Goal: Understand process/instructions: Learn how to perform a task or action

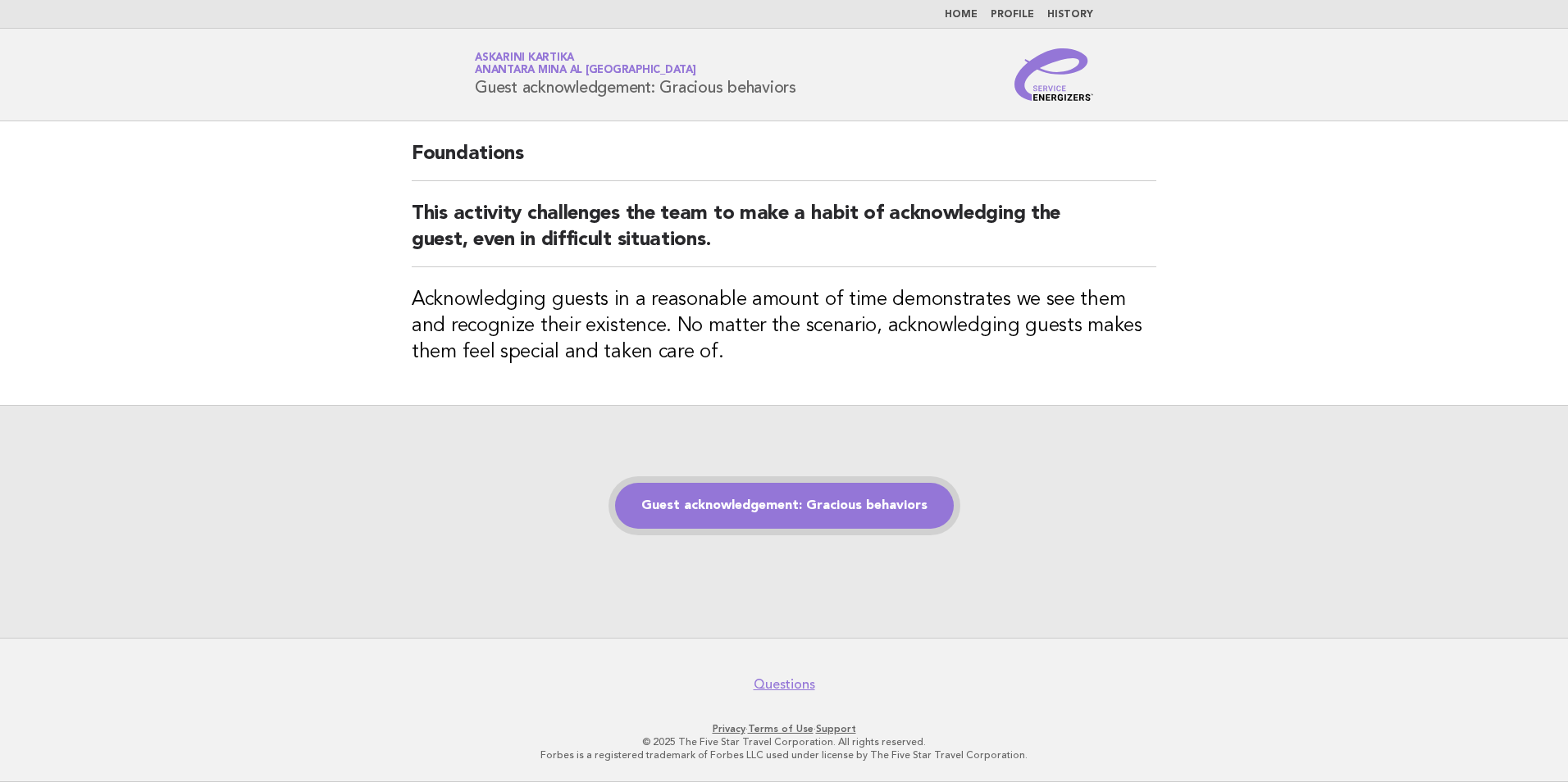
click at [762, 506] on link "Guest acknowledgement: Gracious behaviors" at bounding box center [785, 505] width 339 height 46
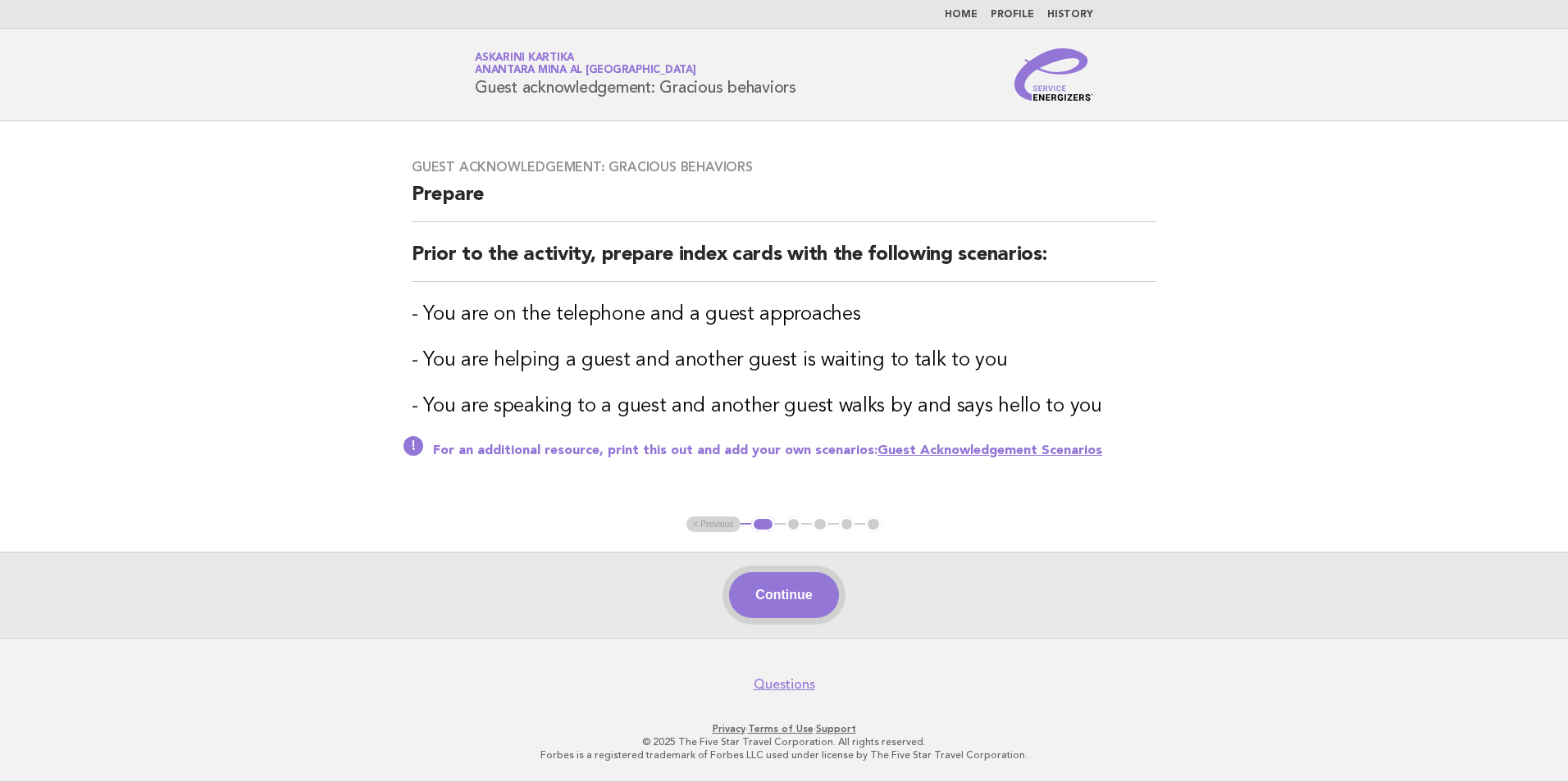
click at [792, 602] on button "Continue" at bounding box center [784, 595] width 109 height 46
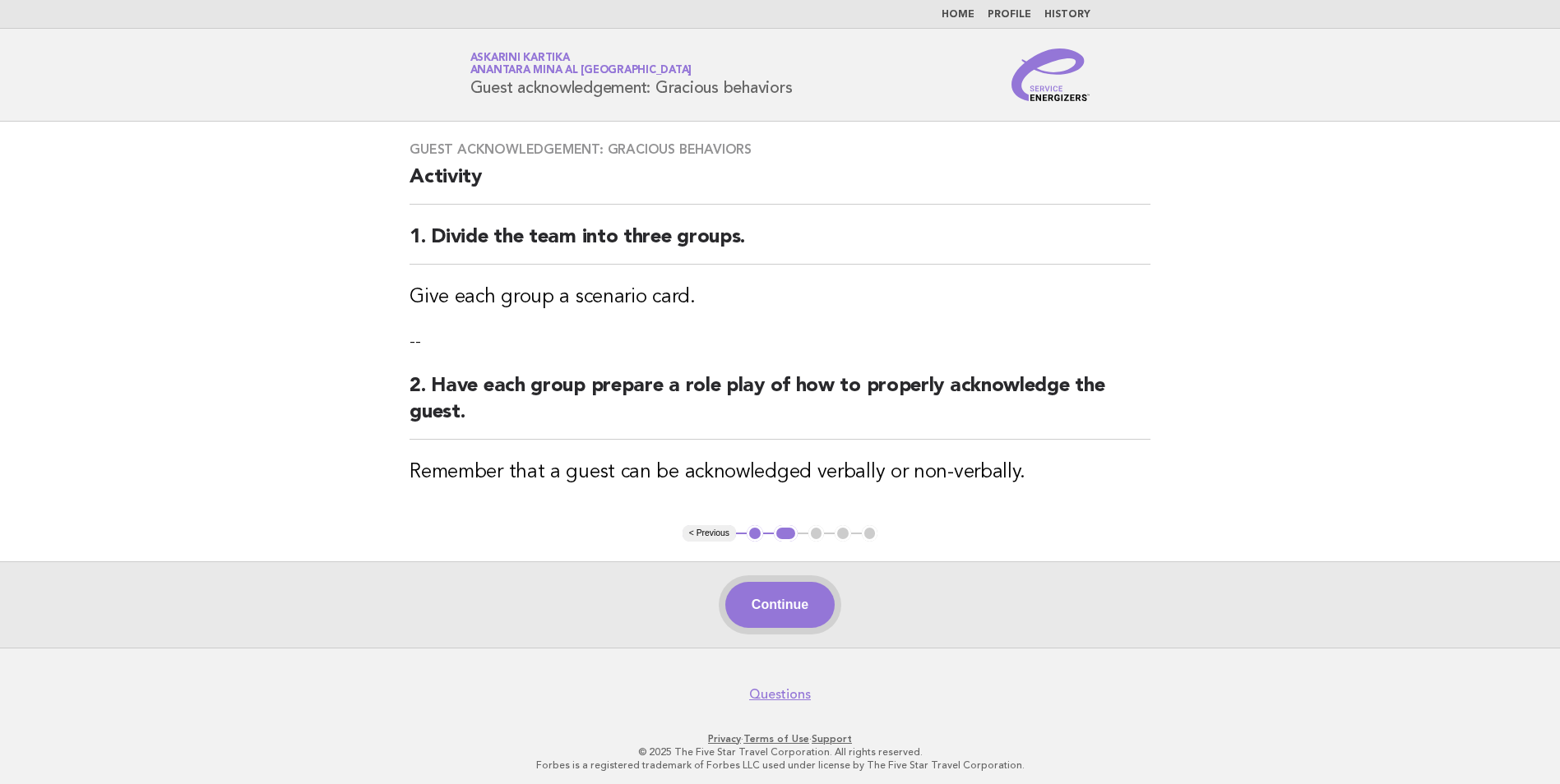
click at [766, 626] on button "Continue" at bounding box center [780, 605] width 109 height 46
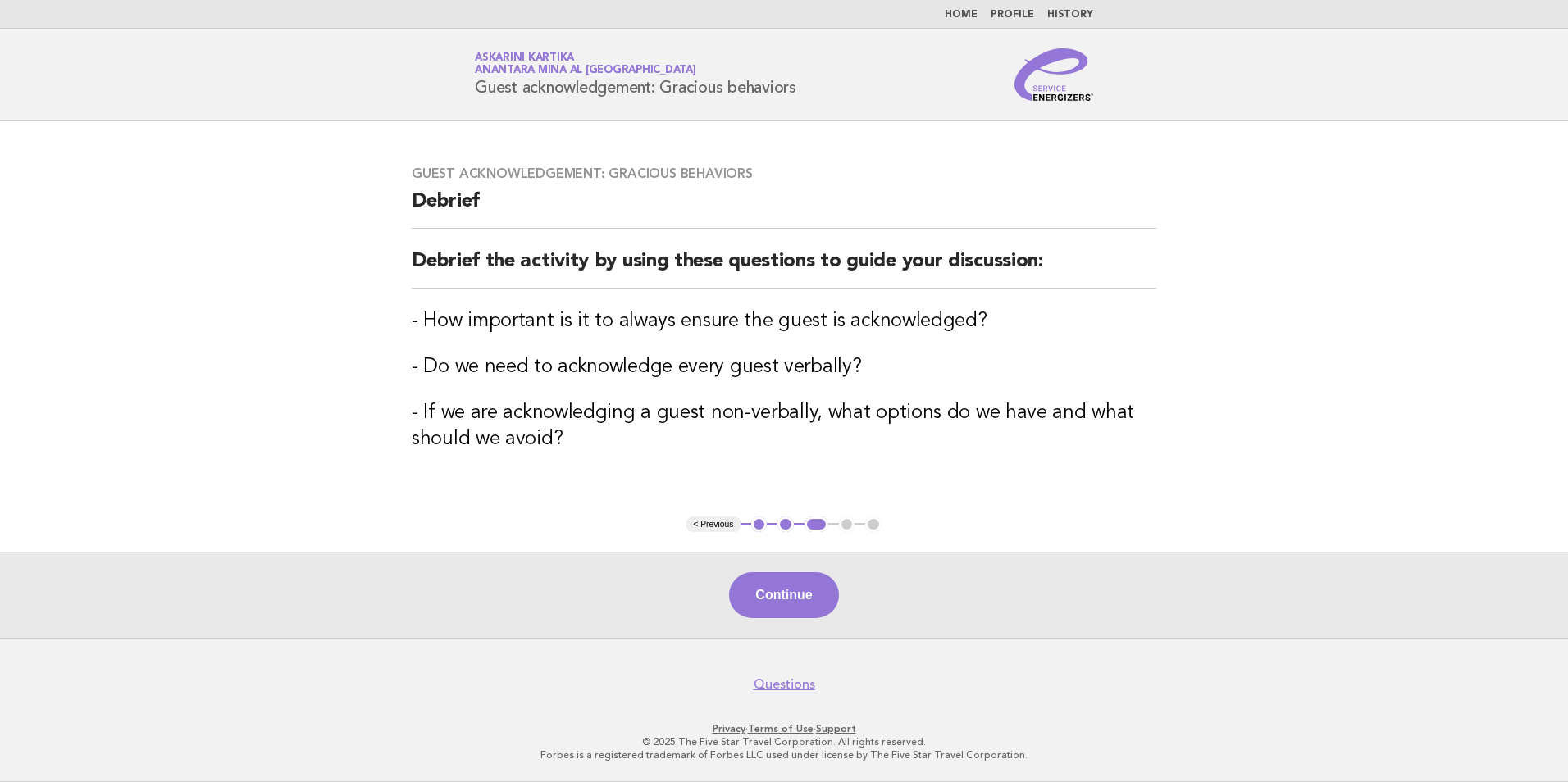
drag, startPoint x: 1164, startPoint y: 145, endPoint x: 1065, endPoint y: 140, distance: 99.1
click at [1047, 140] on main "Guest acknowledgement: Gracious behaviors Debrief Debrief the activity by using…" at bounding box center [784, 379] width 1568 height 517
